Goal: Task Accomplishment & Management: Use online tool/utility

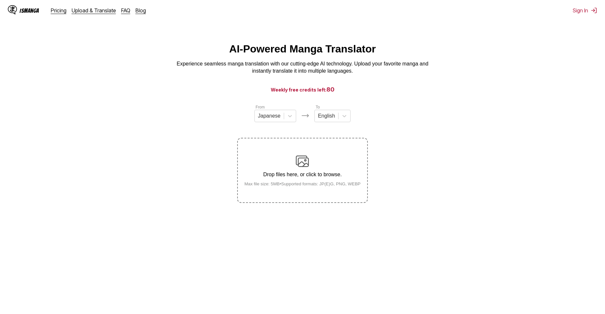
click at [316, 172] on div "Drop files here, or click to browse. Max file size: 5MB • Supported formats: JP…" at bounding box center [302, 171] width 127 height 32
click at [0, 0] on input "Drop files here, or click to browse. Max file size: 5MB • Supported formats: JP…" at bounding box center [0, 0] width 0 height 0
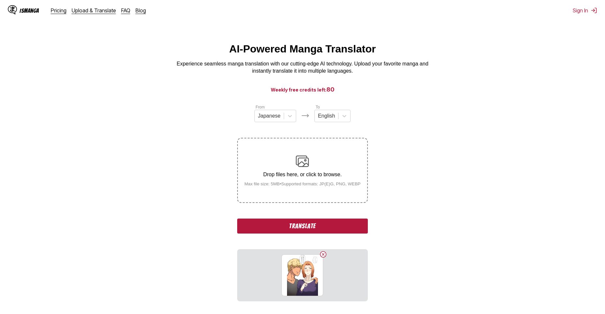
click at [310, 226] on button "Translate" at bounding box center [302, 226] width 130 height 15
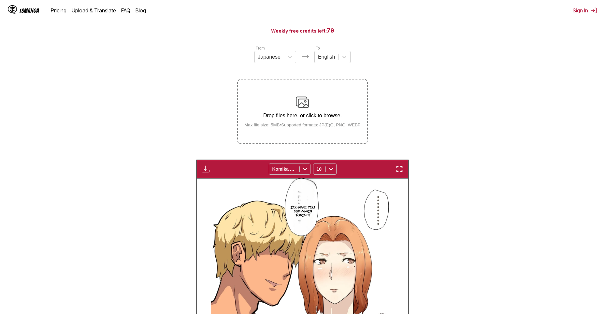
scroll to position [38, 0]
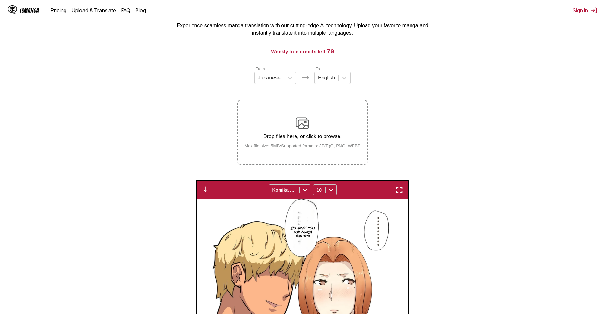
click at [327, 138] on p "Drop files here, or click to browse." at bounding box center [302, 137] width 127 height 6
click at [0, 0] on input "Drop files here, or click to browse. Max file size: 5MB • Supported formats: JP…" at bounding box center [0, 0] width 0 height 0
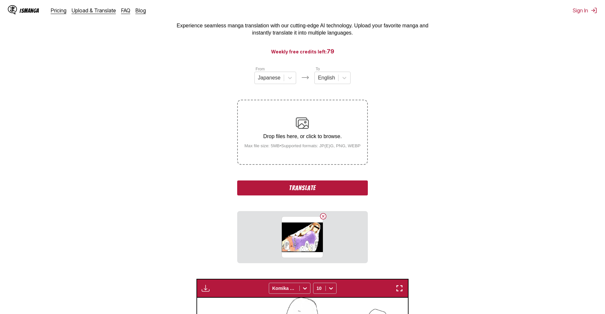
click at [318, 184] on button "Translate" at bounding box center [302, 188] width 130 height 15
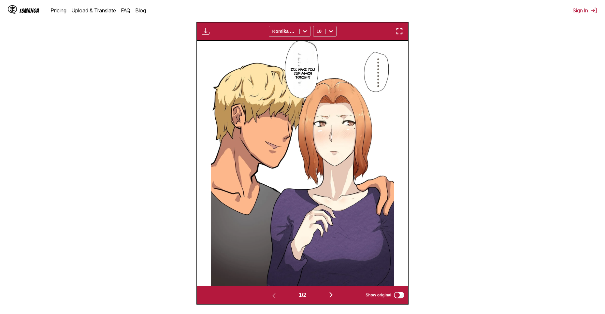
scroll to position [272, 0]
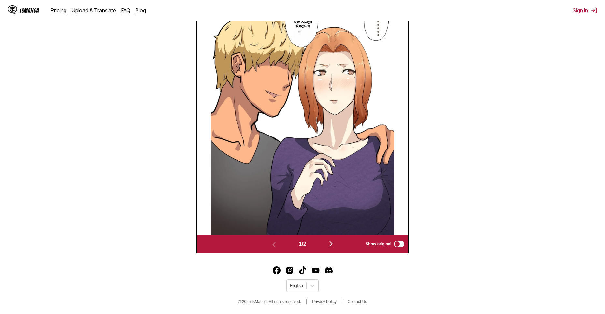
click at [333, 246] on img "button" at bounding box center [331, 244] width 8 height 8
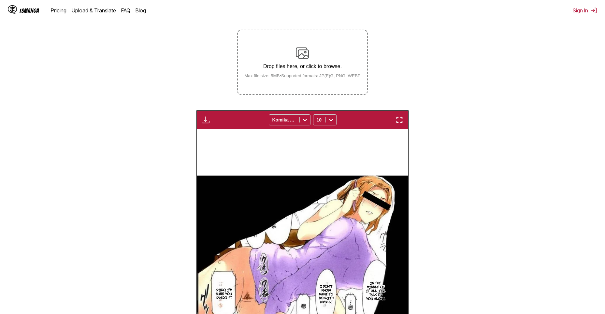
scroll to position [206, 0]
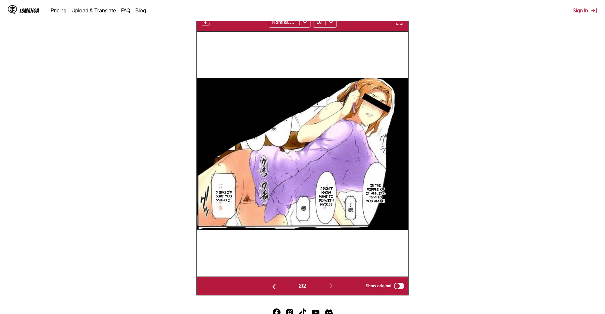
click at [399, 25] on img "button" at bounding box center [400, 22] width 8 height 8
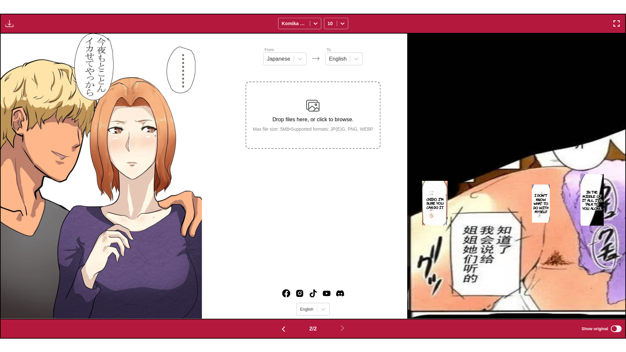
scroll to position [0, 625]
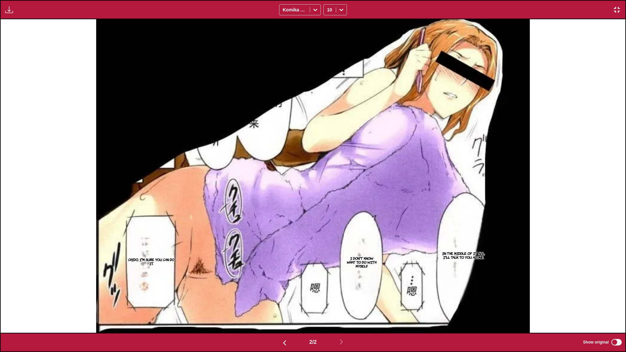
click at [605, 6] on img "button" at bounding box center [617, 10] width 8 height 8
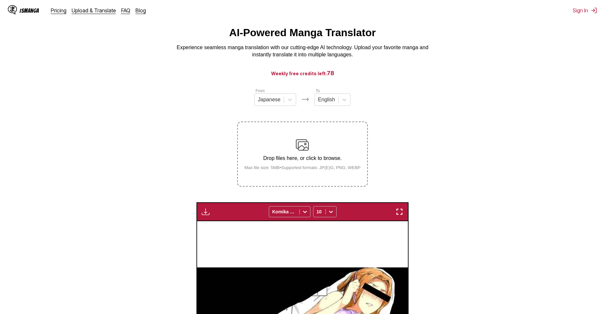
scroll to position [0, 0]
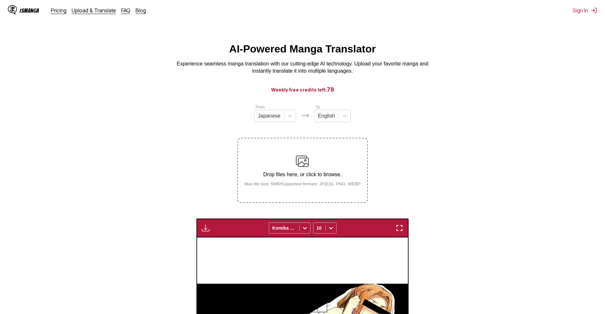
click at [323, 161] on div "Drop files here, or click to browse. Max file size: 5MB • Supported formats: JP…" at bounding box center [302, 171] width 127 height 32
click at [0, 0] on input "Drop files here, or click to browse. Max file size: 5MB • Supported formats: JP…" at bounding box center [0, 0] width 0 height 0
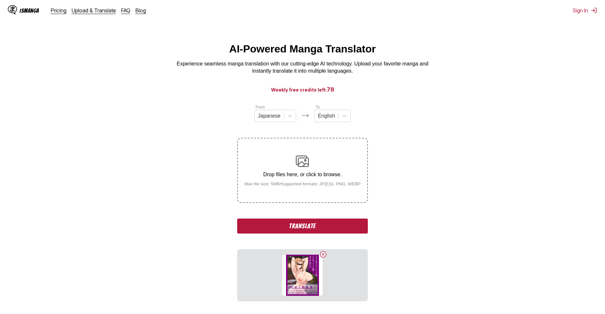
click at [293, 226] on button "Translate" at bounding box center [302, 226] width 130 height 15
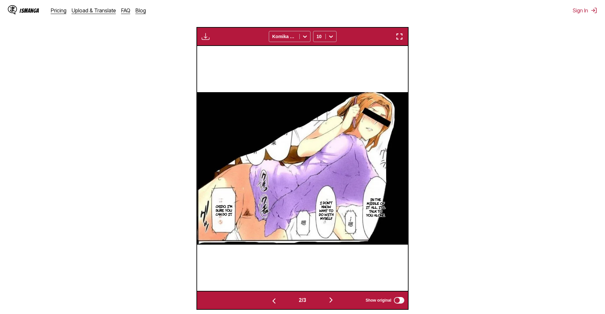
scroll to position [215, 0]
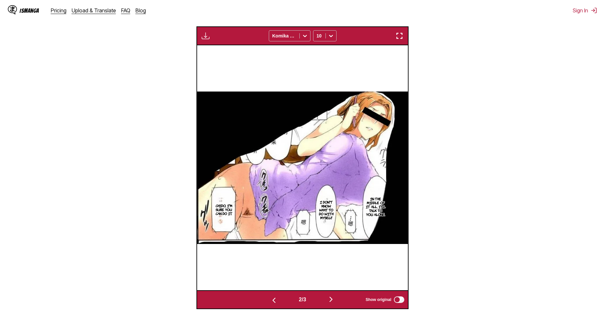
click at [333, 298] on img "button" at bounding box center [331, 300] width 8 height 8
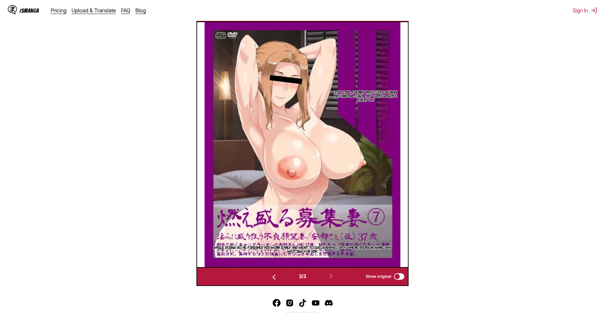
scroll to position [118, 0]
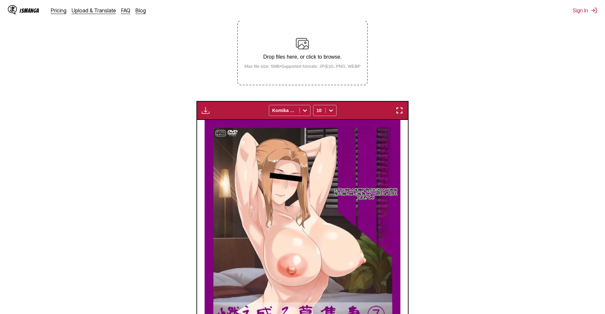
click at [319, 68] on small "Max file size: 5MB • Supported formats: JP(E)G, PNG, WEBP" at bounding box center [302, 66] width 127 height 5
click at [0, 0] on input "Drop files here, or click to browse. Max file size: 5MB • Supported formats: JP…" at bounding box center [0, 0] width 0 height 0
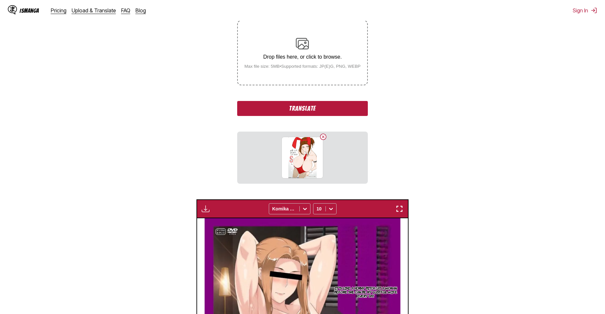
scroll to position [0, 0]
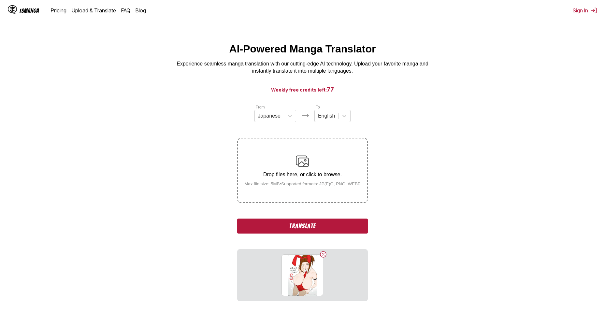
click at [341, 235] on div "From Japanese To English Drop files here, or click to browse. Max file size: 5M…" at bounding box center [302, 203] width 130 height 198
click at [343, 228] on button "Translate" at bounding box center [302, 226] width 130 height 15
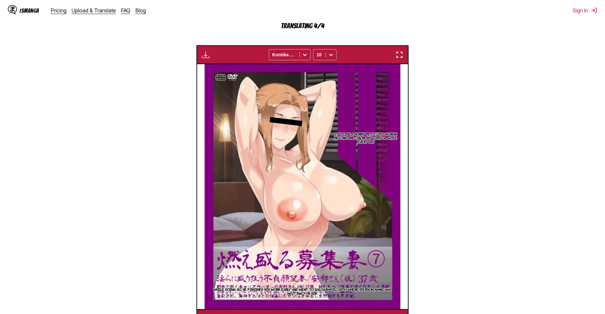
scroll to position [196, 0]
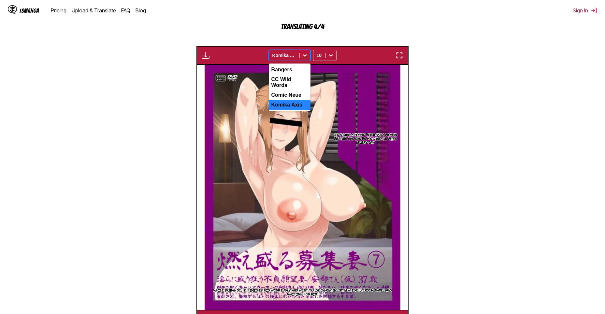
click at [299, 56] on div "Komika Axis" at bounding box center [284, 55] width 30 height 9
click at [330, 55] on icon at bounding box center [331, 55] width 7 height 7
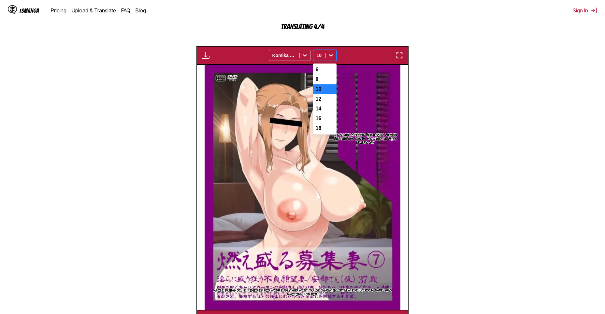
click at [515, 119] on section "From Japanese To English Drop files here, or click to browse. Max file size: 5M…" at bounding box center [302, 118] width 595 height 421
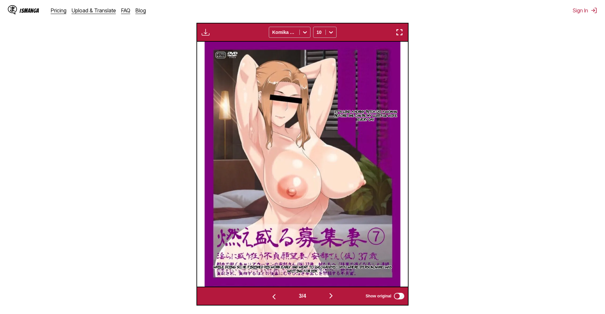
click at [334, 297] on img "button" at bounding box center [331, 296] width 8 height 8
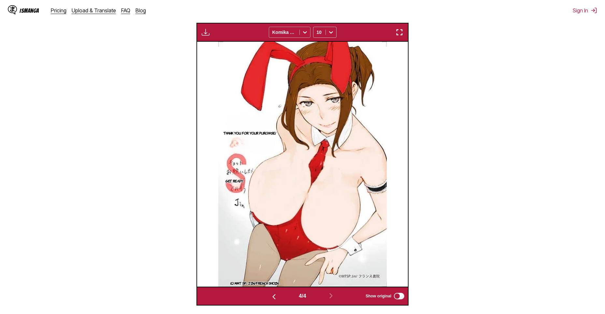
click at [288, 32] on div at bounding box center [285, 32] width 24 height 7
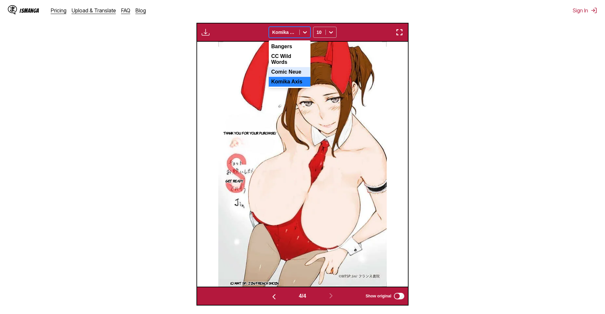
click at [287, 70] on div "Comic Neue" at bounding box center [290, 72] width 42 height 10
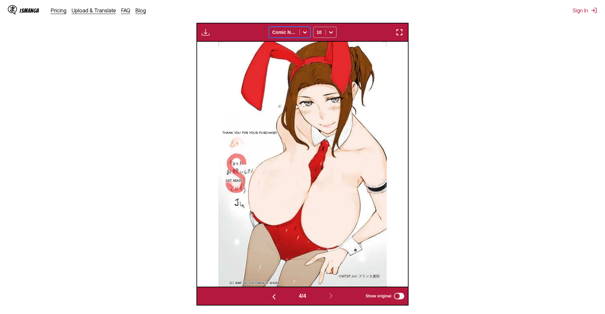
click at [288, 32] on div at bounding box center [285, 32] width 24 height 7
click at [281, 48] on div "Bangers" at bounding box center [290, 47] width 42 height 10
click at [289, 31] on div at bounding box center [285, 32] width 24 height 7
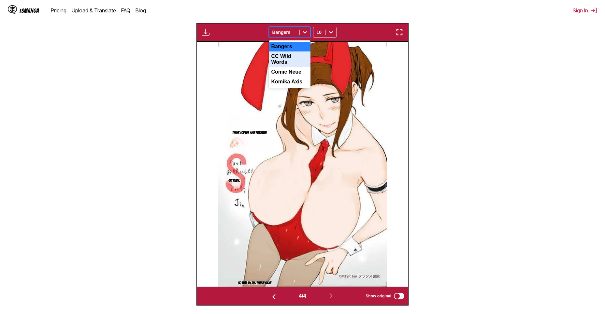
click at [285, 59] on div "CC Wild Words" at bounding box center [290, 60] width 42 height 16
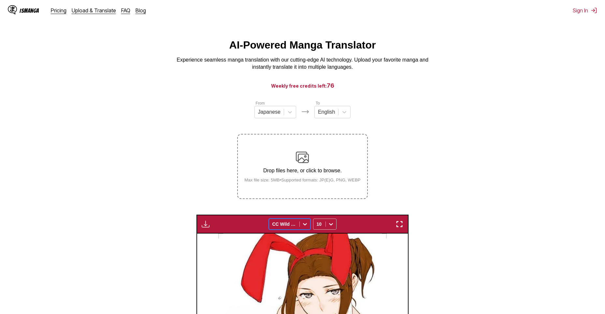
scroll to position [0, 0]
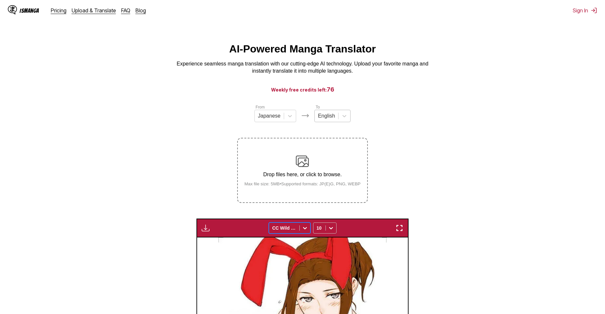
click at [331, 119] on div at bounding box center [326, 115] width 17 height 7
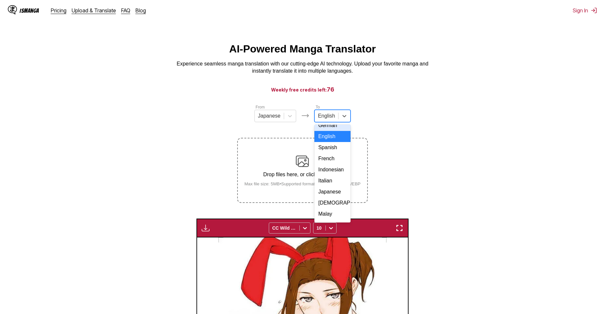
scroll to position [18, 0]
type input "*"
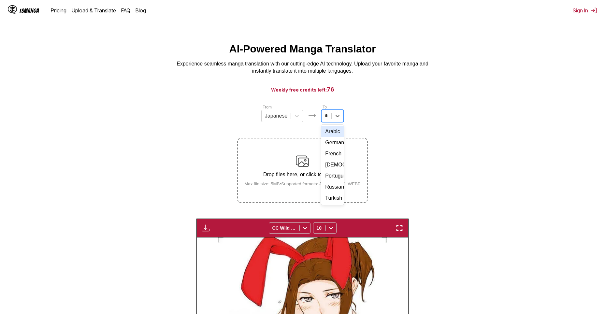
type input "**"
click at [330, 136] on div "Russian" at bounding box center [332, 131] width 25 height 11
click at [305, 175] on p "Drop files here, or click to browse." at bounding box center [302, 175] width 127 height 6
click at [0, 0] on input "Drop files here, or click to browse. Max file size: 5MB • Supported formats: JP…" at bounding box center [0, 0] width 0 height 0
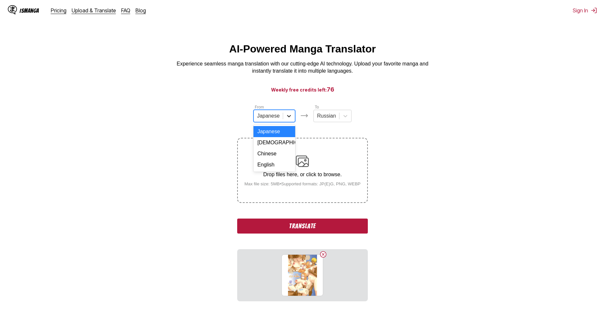
click at [288, 115] on div at bounding box center [289, 116] width 12 height 12
type input "**"
click at [276, 137] on div "English" at bounding box center [274, 131] width 26 height 11
click at [343, 228] on button "Translate" at bounding box center [302, 226] width 130 height 15
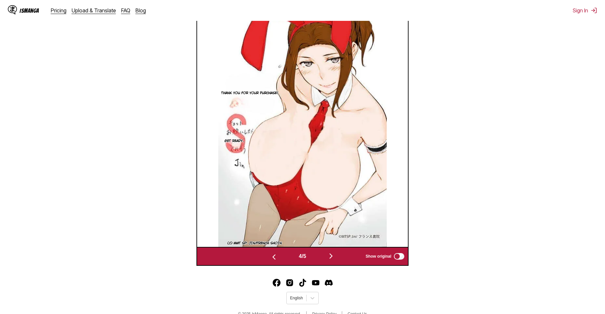
scroll to position [267, 0]
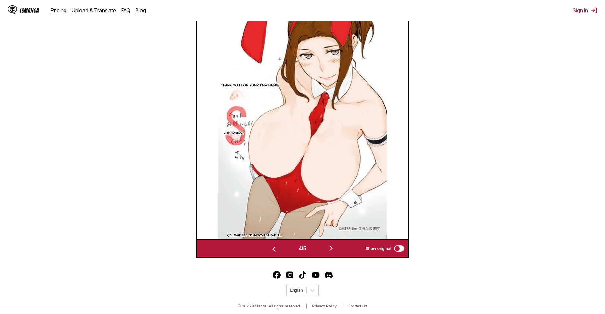
click at [332, 250] on img "button" at bounding box center [331, 248] width 8 height 8
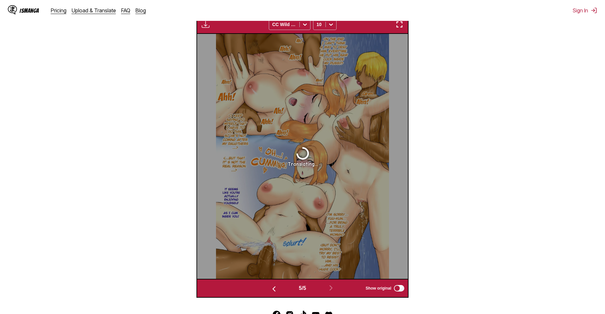
scroll to position [222, 0]
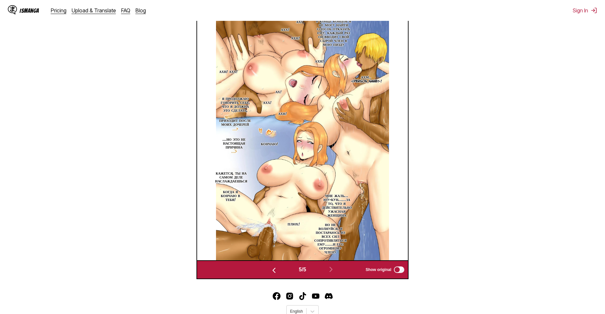
click at [324, 182] on img at bounding box center [302, 137] width 173 height 245
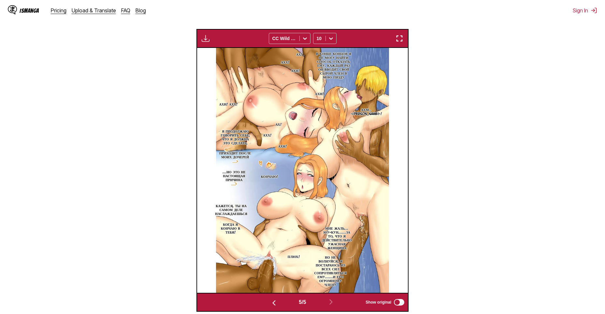
scroll to position [157, 0]
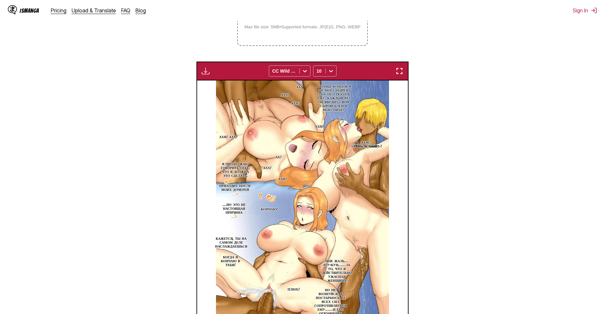
click at [398, 66] on div "Available for premium users only CC Wild Words 10" at bounding box center [303, 71] width 212 height 19
click at [401, 71] on img "button" at bounding box center [400, 71] width 8 height 8
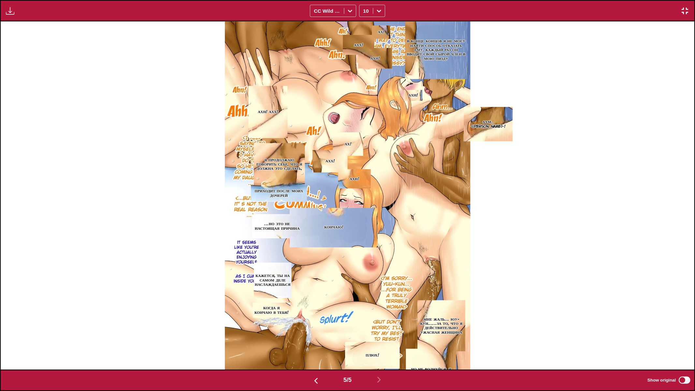
scroll to position [0, 2779]
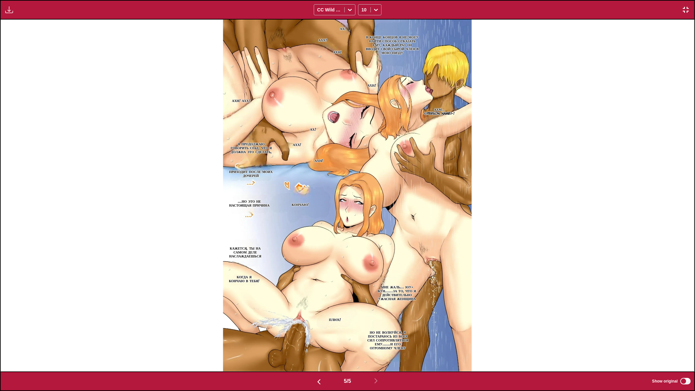
click at [605, 10] on img "button" at bounding box center [686, 10] width 8 height 8
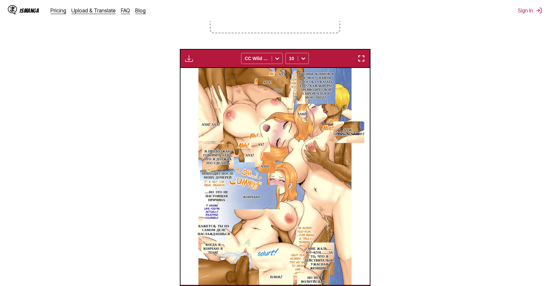
scroll to position [0, 0]
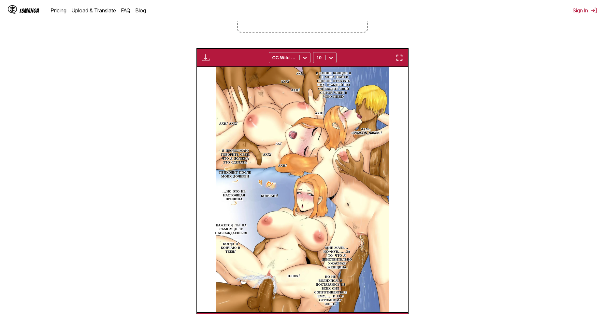
click at [339, 139] on img at bounding box center [302, 189] width 173 height 245
click at [329, 77] on p "В КОНЦЕ КОНЦОВ Я НЕ МОГУ НАЙТИ СПОСОБ ОТКАЗАТЬ ЕМУ, КАЖДЫЙ РАЗ ОН ВВОДИТ СВОЙ С…" at bounding box center [333, 85] width 39 height 30
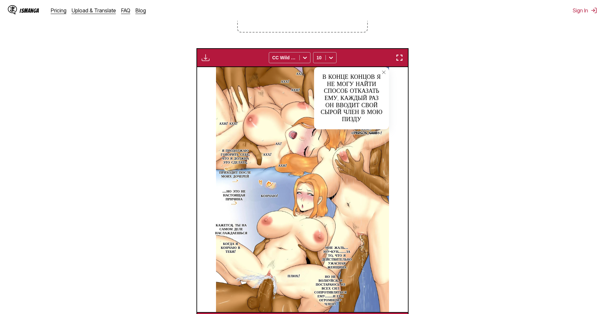
click at [434, 133] on section "From English To Russian Drop files here, or click to browse. Max file size: 5MB…" at bounding box center [302, 133] width 595 height 398
click at [241, 155] on p "Я ПРОДОЛЖАЮ ГОВОРИТЬ СЕБЕ, ЧТО Я ДОЛЖНА ЭТО СДЕЛАТЬ," at bounding box center [235, 157] width 32 height 18
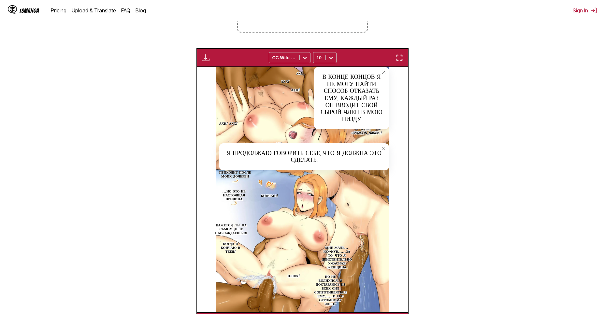
click at [233, 176] on p "ПРИХОДИТ ПОСЛЕ МОИХ ДОЧЕРЕЙ" at bounding box center [235, 175] width 35 height 10
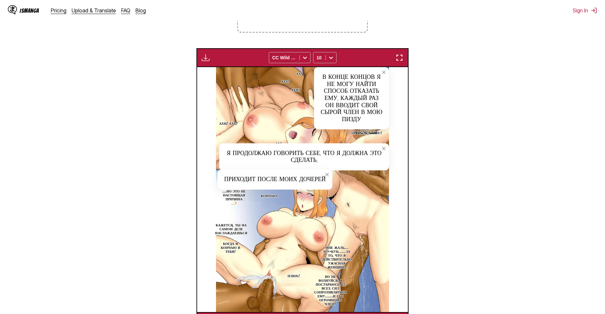
click at [329, 173] on button "close-tooltip" at bounding box center [327, 175] width 10 height 10
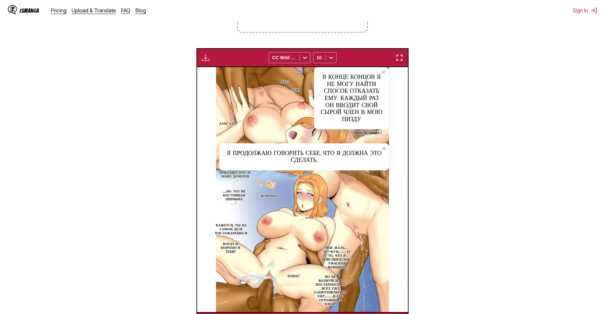
click at [384, 148] on icon "close-tooltip" at bounding box center [384, 148] width 5 height 5
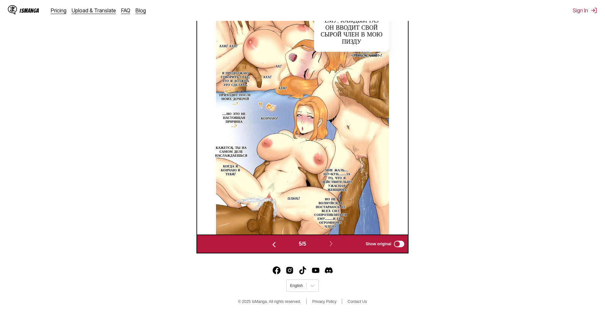
click at [334, 175] on p "МНЕ ЖАЛЬ... ЮУ-КУН......ЗА ТО, ЧТО Я ДЕЙСТВИТЕЛЬНО УЖАСНАЯ ЖЕНЩИНА" at bounding box center [337, 180] width 33 height 26
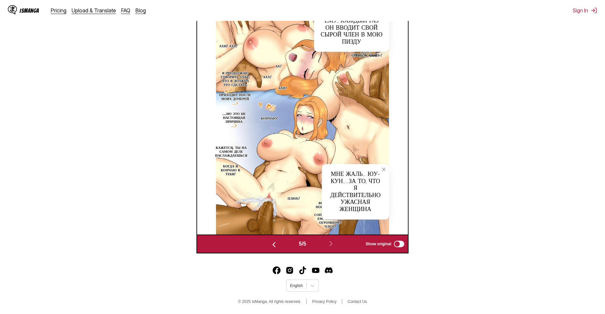
click at [385, 170] on icon "close-tooltip" at bounding box center [384, 169] width 5 height 5
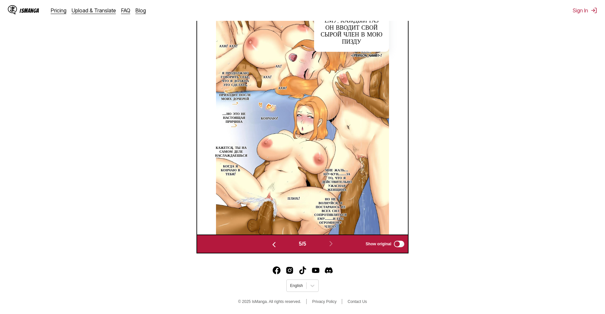
click at [334, 205] on p "НО НЕ ВОЛНУЙСЯ, Я ПОСТАРАЮСЬ ИЗ ВСЕХ СИЛ СОПРОТИВЛЯТЬСЯ ЕМУ......И ЕГО ОГРОМНОМ…" at bounding box center [330, 213] width 35 height 34
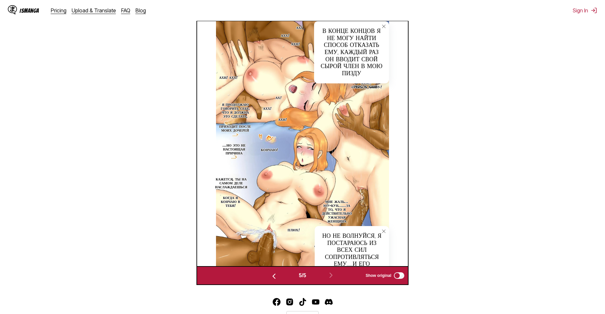
click at [385, 232] on icon "close-tooltip" at bounding box center [384, 231] width 5 height 5
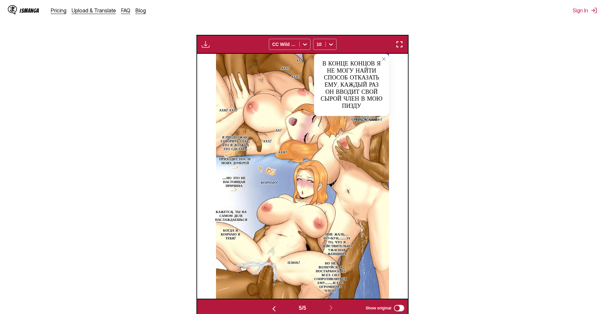
click at [401, 38] on div "Available for premium users only CC Wild Words 10" at bounding box center [303, 44] width 212 height 19
click at [402, 45] on img "button" at bounding box center [400, 44] width 8 height 8
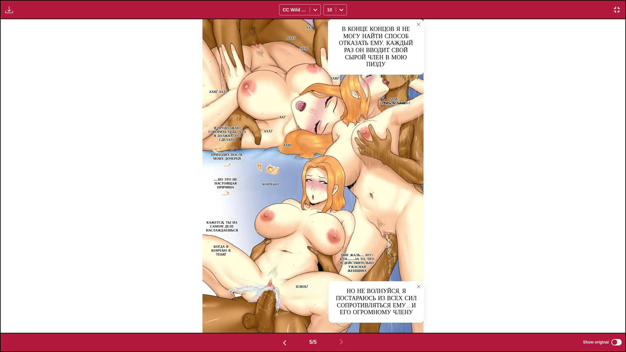
click at [418, 288] on icon "close-tooltip" at bounding box center [418, 286] width 5 height 5
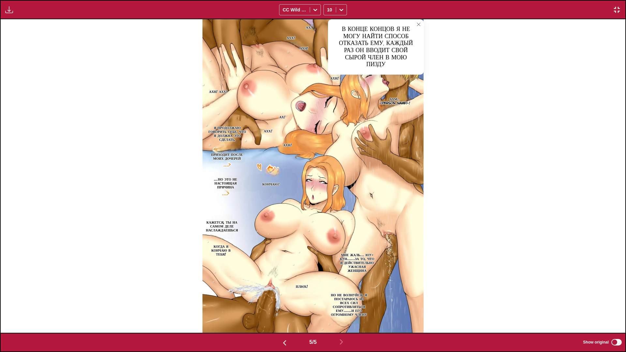
click at [227, 183] on p "...НО ЭТО НЕ НАСТОЯЩАЯ ПРИЧИНА" at bounding box center [225, 183] width 41 height 14
click at [317, 179] on icon "close-tooltip" at bounding box center [317, 178] width 3 height 3
click at [417, 23] on icon "close-tooltip" at bounding box center [418, 24] width 5 height 5
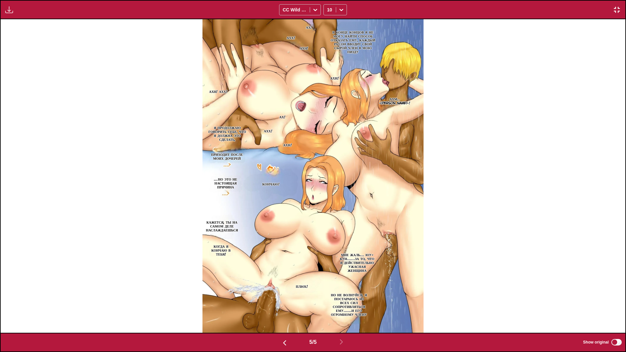
click at [349, 303] on p "НО НЕ ВОЛНУЙСЯ, Я ПОСТАРАЮСЬ ИЗ ВСЕХ СИЛ СОПРОТИВЛЯТЬСЯ ЕМУ......И ЕГО ОГРОМНОМ…" at bounding box center [349, 305] width 40 height 26
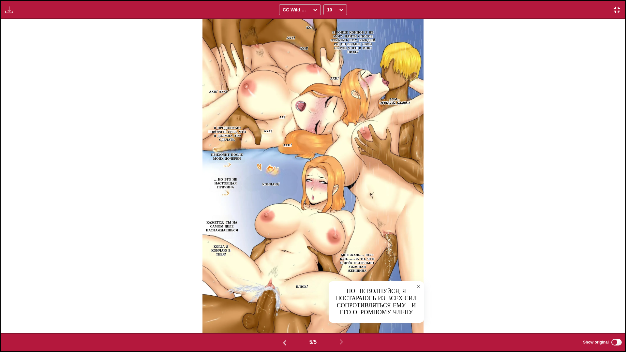
click at [418, 287] on icon "close-tooltip" at bounding box center [418, 286] width 5 height 5
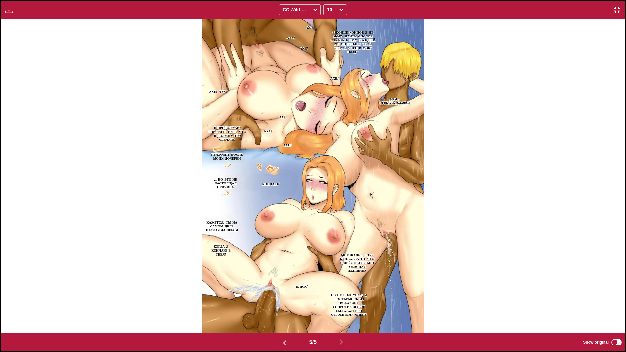
click at [605, 7] on button "button" at bounding box center [617, 10] width 12 height 8
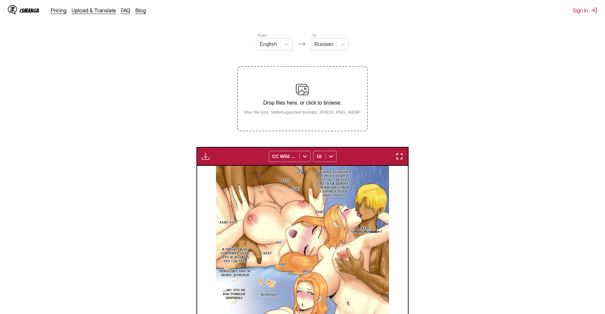
scroll to position [39, 0]
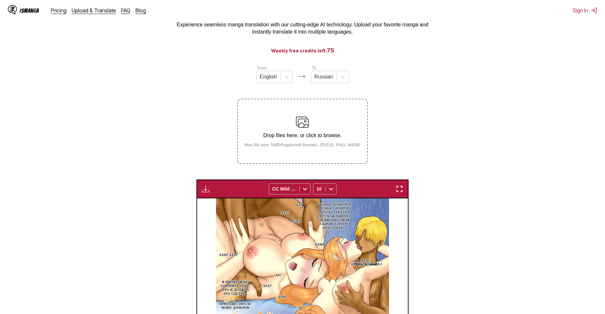
click at [304, 125] on img at bounding box center [302, 122] width 13 height 13
click at [0, 0] on input "Drop files here, or click to browse. Max file size: 5MB • Supported formats: JP…" at bounding box center [0, 0] width 0 height 0
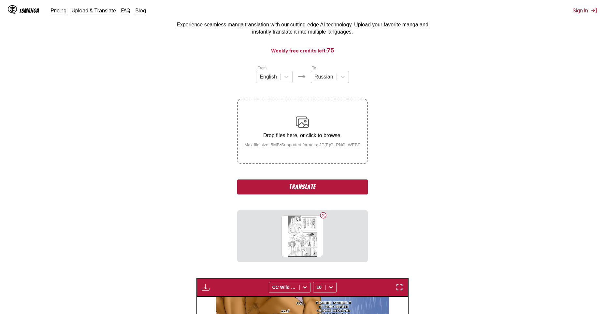
click at [326, 81] on div at bounding box center [324, 76] width 19 height 7
type input "***"
click at [322, 95] on div "English" at bounding box center [329, 92] width 29 height 11
click at [271, 78] on div at bounding box center [269, 76] width 17 height 7
click at [273, 98] on div "Japanese" at bounding box center [275, 92] width 36 height 11
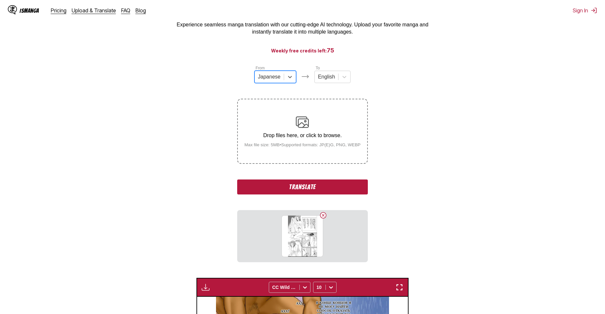
click at [349, 189] on button "Translate" at bounding box center [302, 187] width 130 height 15
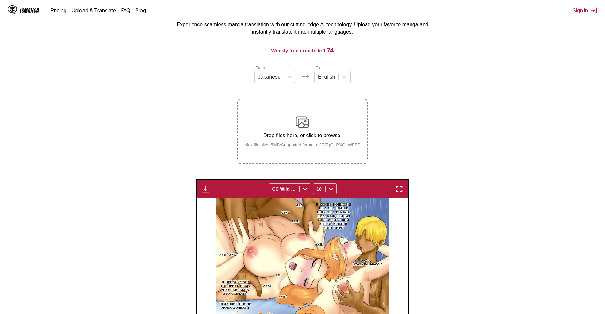
click at [459, 69] on section "From Japanese To English Drop files here, or click to browse. Max file size: 5M…" at bounding box center [302, 264] width 595 height 398
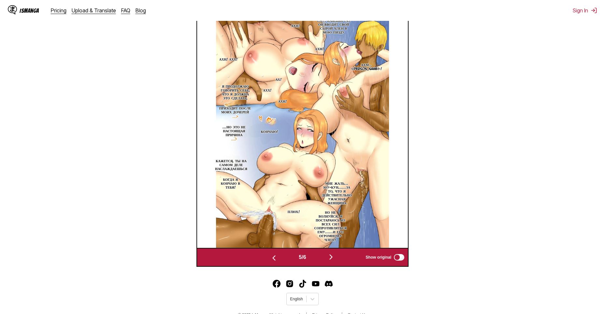
click at [334, 256] on img "button" at bounding box center [331, 257] width 8 height 8
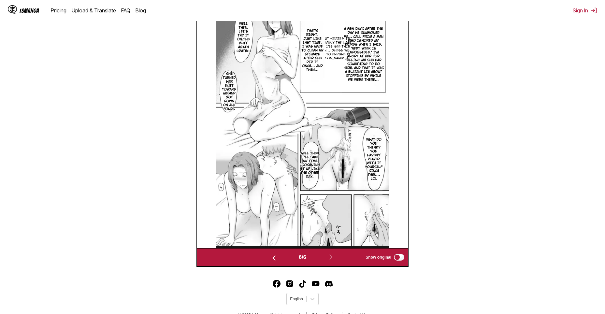
scroll to position [170, 0]
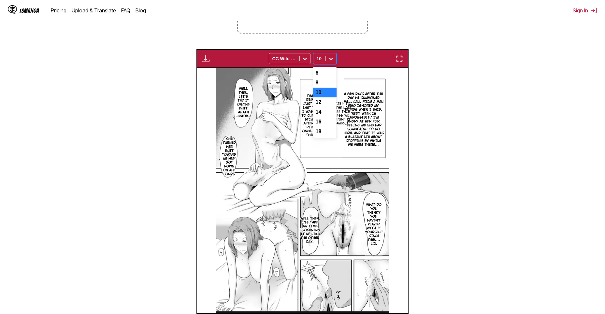
click at [324, 59] on div "10" at bounding box center [320, 58] width 12 height 9
click at [316, 137] on div "18" at bounding box center [324, 132] width 23 height 10
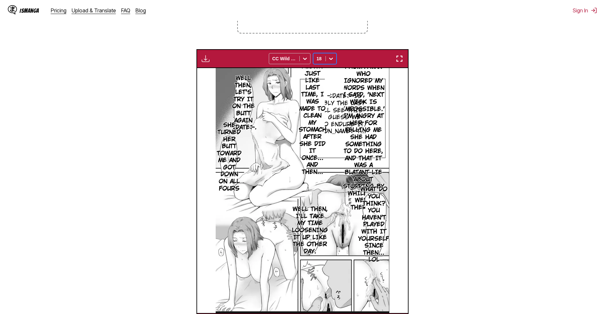
click at [326, 58] on div at bounding box center [331, 58] width 10 height 10
click at [321, 71] on div "6" at bounding box center [324, 73] width 23 height 10
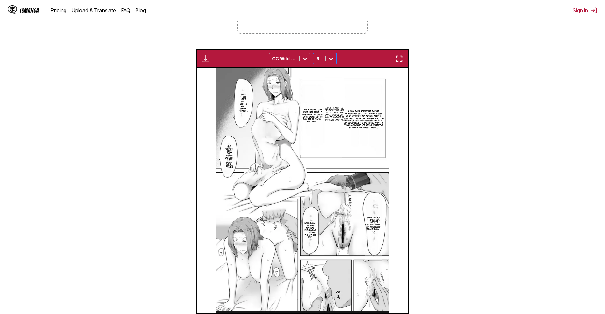
click at [333, 62] on icon at bounding box center [331, 58] width 7 height 7
click at [327, 97] on div "10" at bounding box center [324, 93] width 23 height 10
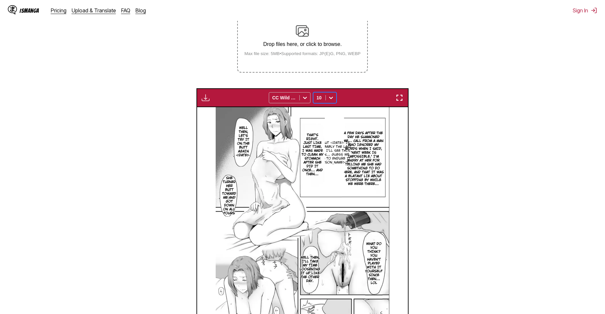
scroll to position [163, 0]
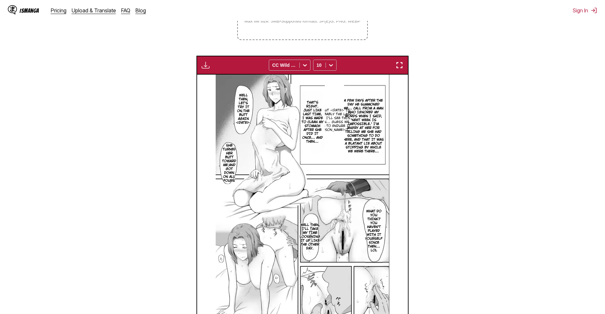
click at [360, 122] on p "A few days after the day he summoned me... Call from a man who ignored my words…" at bounding box center [364, 125] width 44 height 57
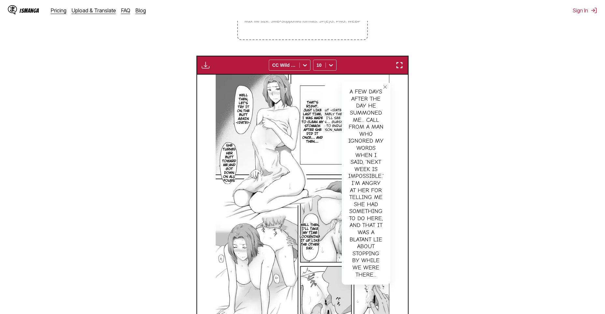
click at [397, 66] on img "button" at bounding box center [400, 65] width 8 height 8
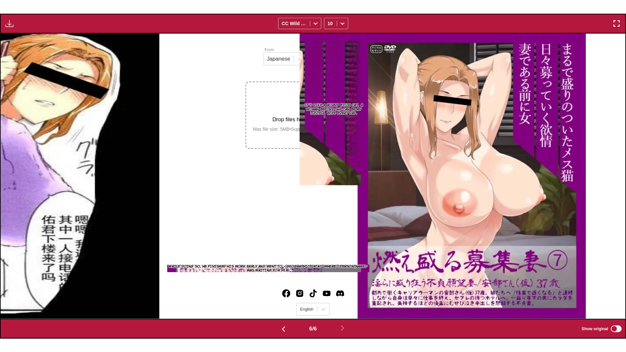
scroll to position [0, 3123]
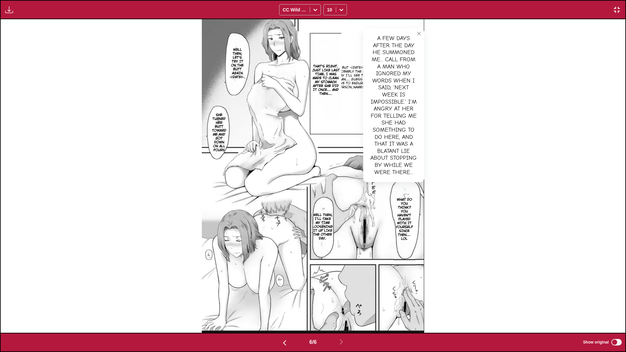
click at [421, 34] on icon "close-tooltip" at bounding box center [419, 33] width 5 height 5
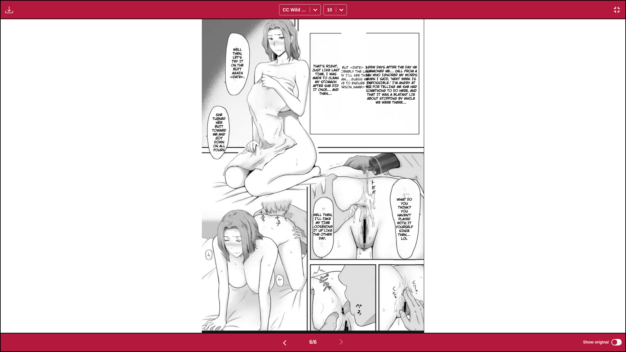
click at [350, 76] on p "...But [DATE] is probably the last day I'll see this man... Guess we have to en…" at bounding box center [353, 78] width 39 height 26
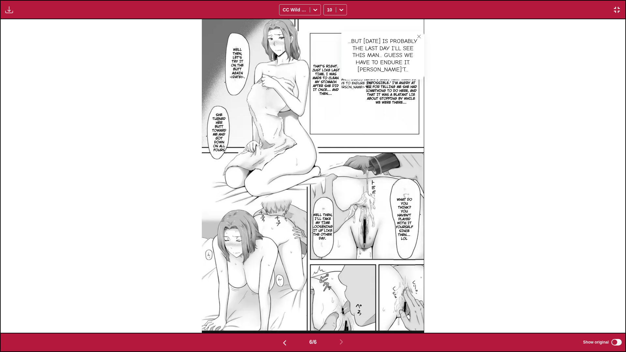
click at [417, 34] on button "close-tooltip" at bounding box center [419, 36] width 10 height 10
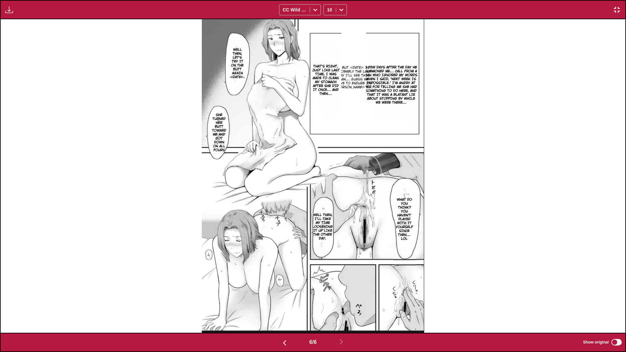
click at [331, 76] on p "That's right. Just like last time, I was made to clean my stomach after she did…" at bounding box center [325, 80] width 31 height 34
click at [419, 35] on icon "close-tooltip" at bounding box center [419, 35] width 5 height 5
click at [231, 63] on p "Well then, let's try it on the butt again [DATE]." at bounding box center [238, 64] width 18 height 34
click at [218, 124] on p "She turned her butt toward me and got down on all fours" at bounding box center [219, 133] width 17 height 42
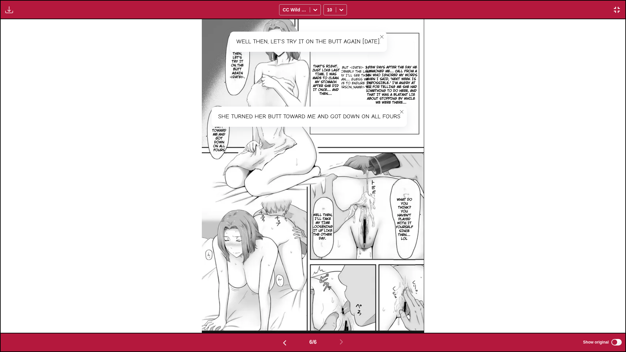
click at [407, 209] on p "What do you think? You haven't played with it yourself since then... lol" at bounding box center [404, 220] width 22 height 46
click at [429, 177] on icon "close-tooltip" at bounding box center [429, 178] width 5 height 5
click at [331, 217] on p "Well then, I'll take my time loosening it up like the other day." at bounding box center [322, 227] width 23 height 30
click at [420, 202] on icon "close-tooltip" at bounding box center [419, 203] width 5 height 5
click at [605, 7] on img "button" at bounding box center [617, 10] width 8 height 8
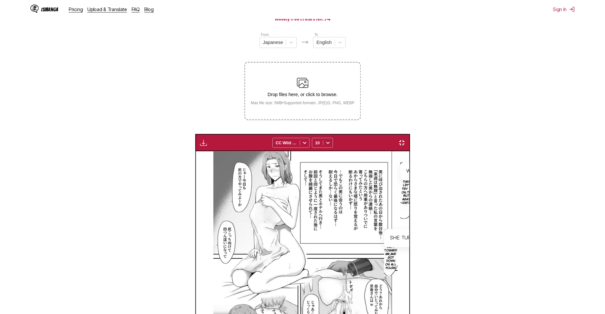
scroll to position [0, 1055]
